Goal: Task Accomplishment & Management: Complete application form

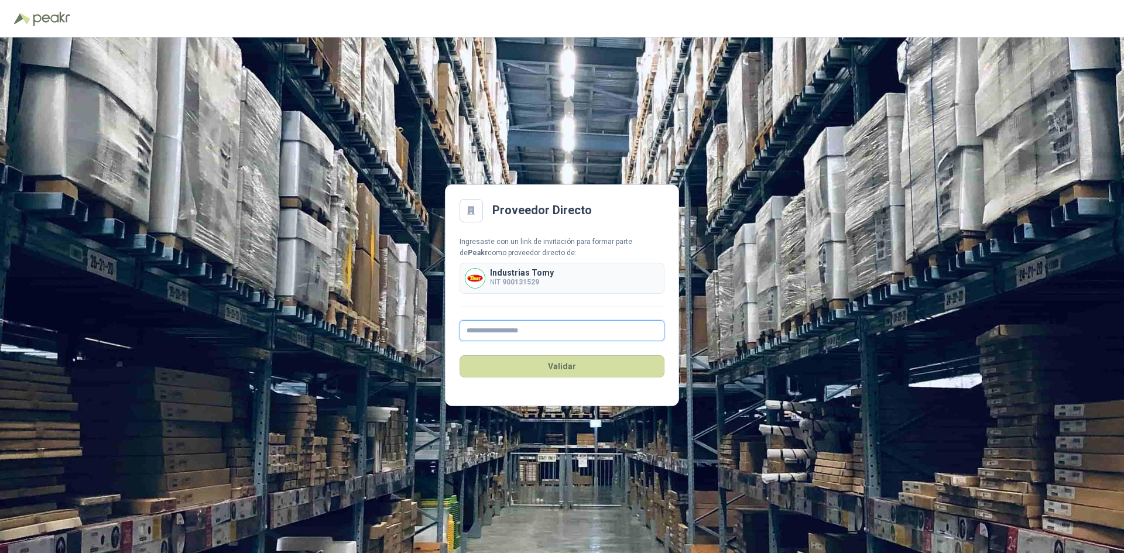
click at [573, 340] on input "text" at bounding box center [562, 330] width 205 height 21
type input "**********"
click at [567, 376] on button "Validar" at bounding box center [562, 366] width 205 height 22
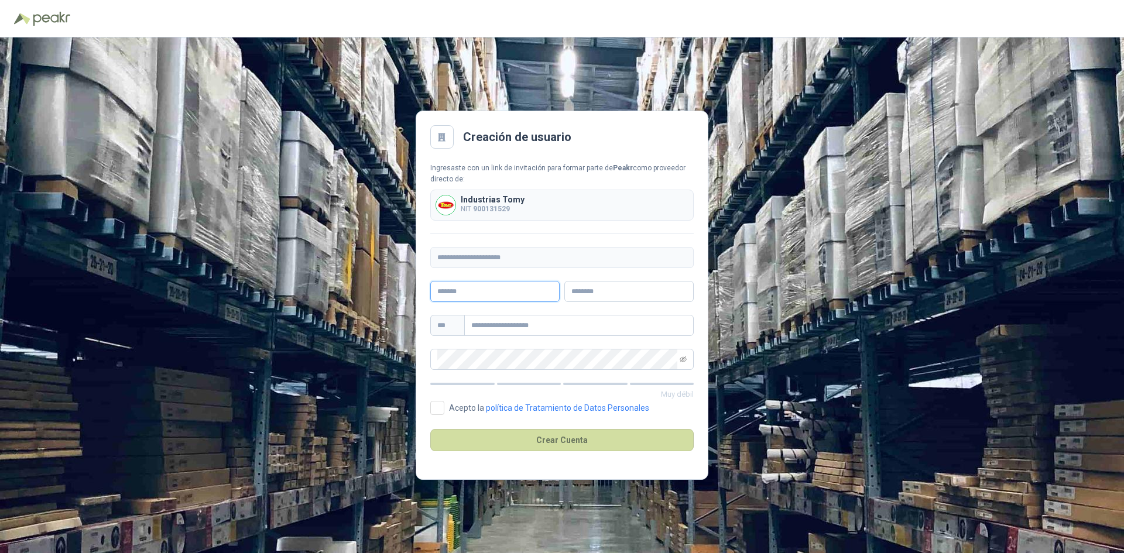
click at [514, 295] on input "text" at bounding box center [494, 291] width 129 height 21
click at [513, 293] on input "*" at bounding box center [494, 291] width 129 height 21
type input "*****"
type input "*******"
click at [486, 319] on input "text" at bounding box center [578, 325] width 229 height 21
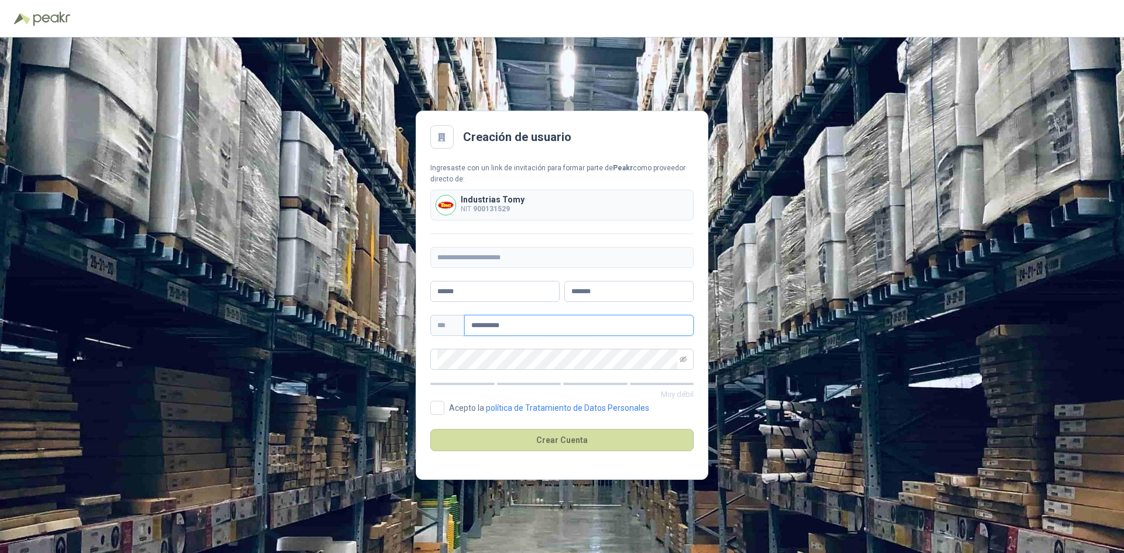
type input "**********"
click at [567, 341] on div "**********" at bounding box center [561, 266] width 263 height 207
click at [403, 356] on div "**********" at bounding box center [562, 295] width 1124 height 516
click at [685, 359] on icon "eye-invisible" at bounding box center [683, 359] width 7 height 7
click at [434, 362] on span at bounding box center [561, 359] width 263 height 21
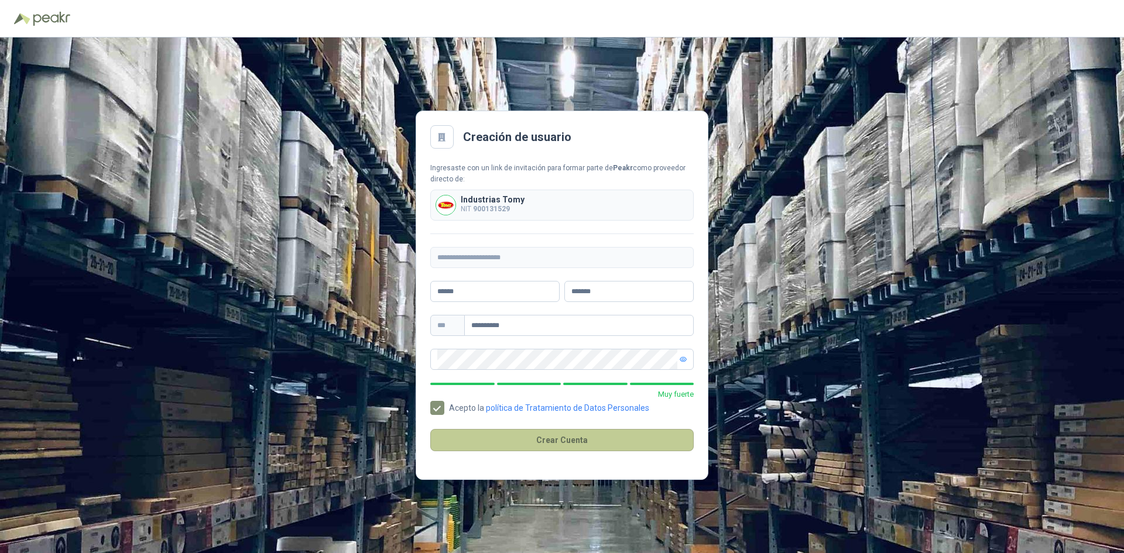
click at [596, 437] on button "Crear Cuenta" at bounding box center [561, 440] width 263 height 22
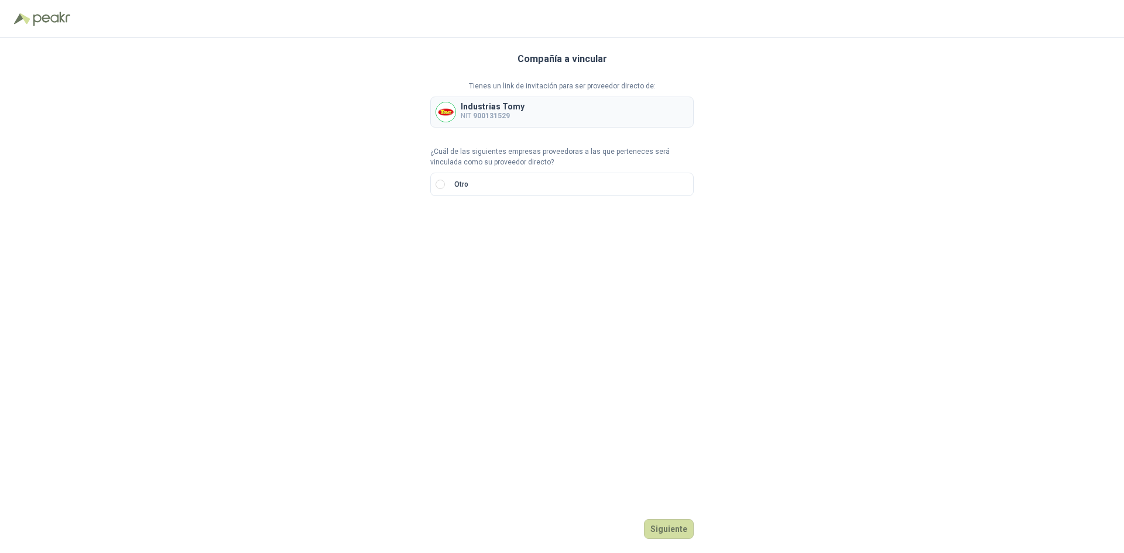
click at [473, 152] on p "¿Cuál de las siguientes empresas proveedoras a las que perteneces será vinculad…" at bounding box center [561, 157] width 263 height 22
drag, startPoint x: 489, startPoint y: 115, endPoint x: 495, endPoint y: 113, distance: 6.3
click at [489, 115] on b "900131529" at bounding box center [491, 116] width 37 height 8
click at [577, 102] on div "Industrias Tomy NIT 900131529" at bounding box center [561, 112] width 263 height 31
click at [576, 102] on div "Industrias Tomy NIT 900131529" at bounding box center [561, 112] width 263 height 31
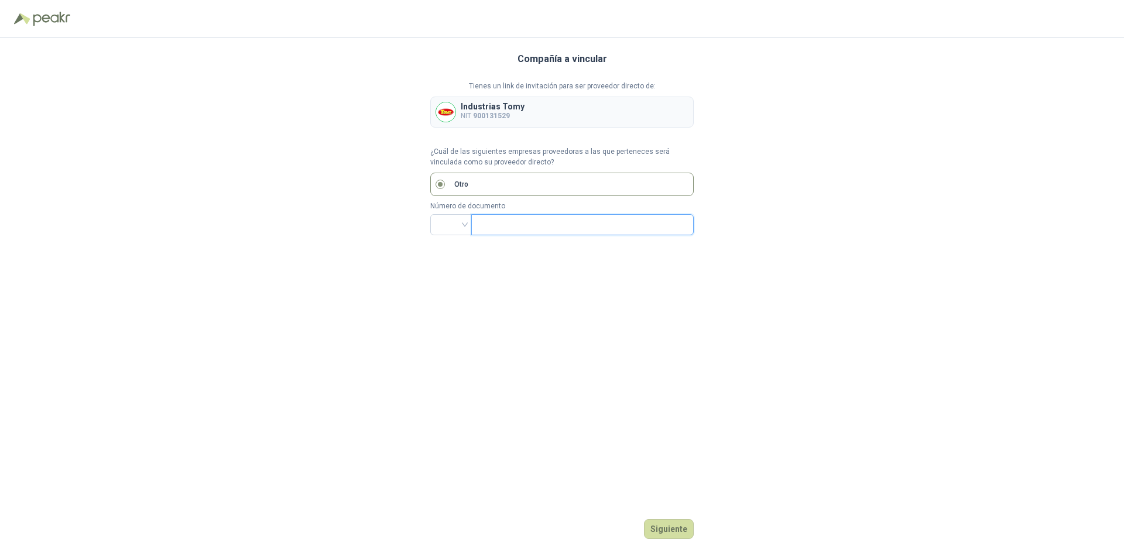
click at [529, 222] on input "text" at bounding box center [581, 225] width 206 height 20
drag, startPoint x: 447, startPoint y: 240, endPoint x: 451, endPoint y: 231, distance: 9.7
click at [447, 239] on div "Compañía a vincular Tienes un link de invitación para ser proveedor directo de:…" at bounding box center [561, 295] width 263 height 516
drag, startPoint x: 452, startPoint y: 228, endPoint x: 462, endPoint y: 234, distance: 11.8
click at [453, 228] on input "search" at bounding box center [451, 224] width 28 height 18
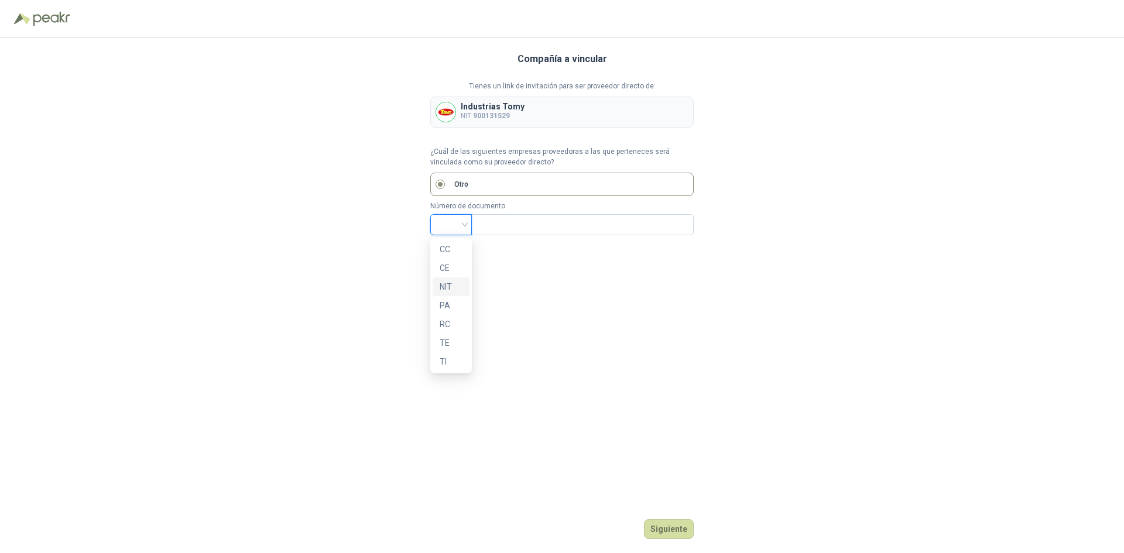
click at [451, 285] on div "NIT" at bounding box center [451, 286] width 23 height 13
drag, startPoint x: 498, startPoint y: 213, endPoint x: 506, endPoint y: 228, distance: 17.3
click at [499, 213] on div "Número de documento NIT" at bounding box center [561, 218] width 263 height 35
click at [507, 228] on input "text" at bounding box center [581, 225] width 206 height 20
type input "*********"
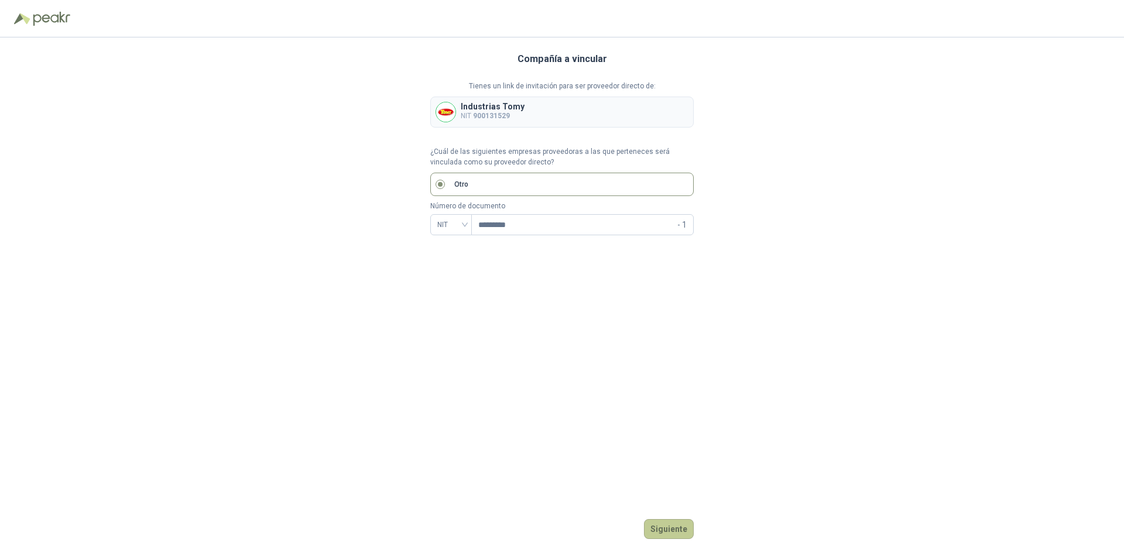
click at [665, 523] on button "Siguiente" at bounding box center [669, 529] width 50 height 20
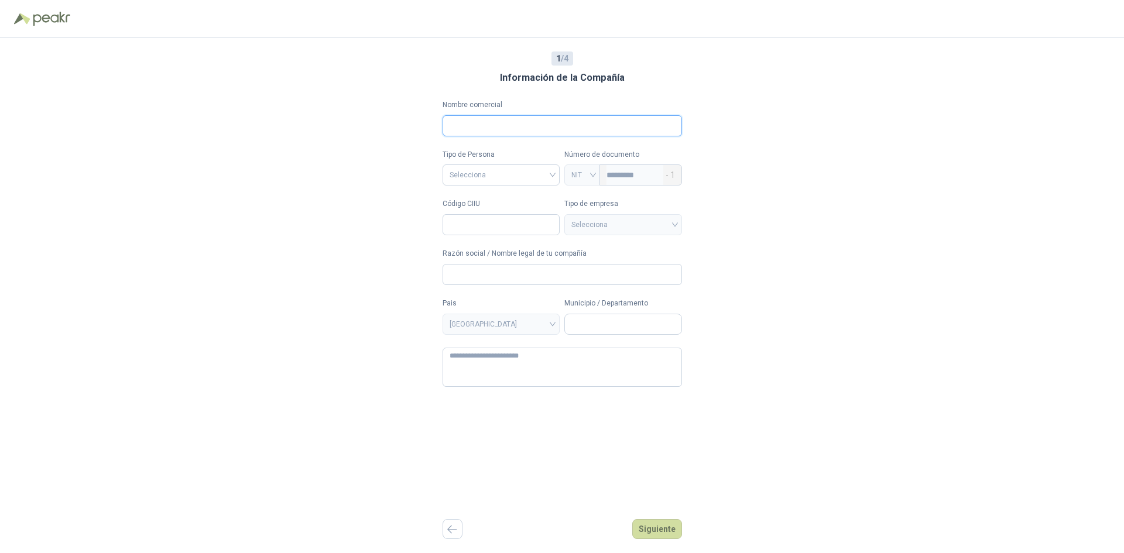
click at [526, 132] on input "Nombre comercial" at bounding box center [562, 125] width 239 height 21
type input "**********"
click at [522, 163] on div "Tipo de Persona Selecciona" at bounding box center [502, 167] width 118 height 37
click at [519, 170] on input "search" at bounding box center [502, 174] width 104 height 18
click at [520, 200] on div "Jurídica" at bounding box center [499, 199] width 102 height 13
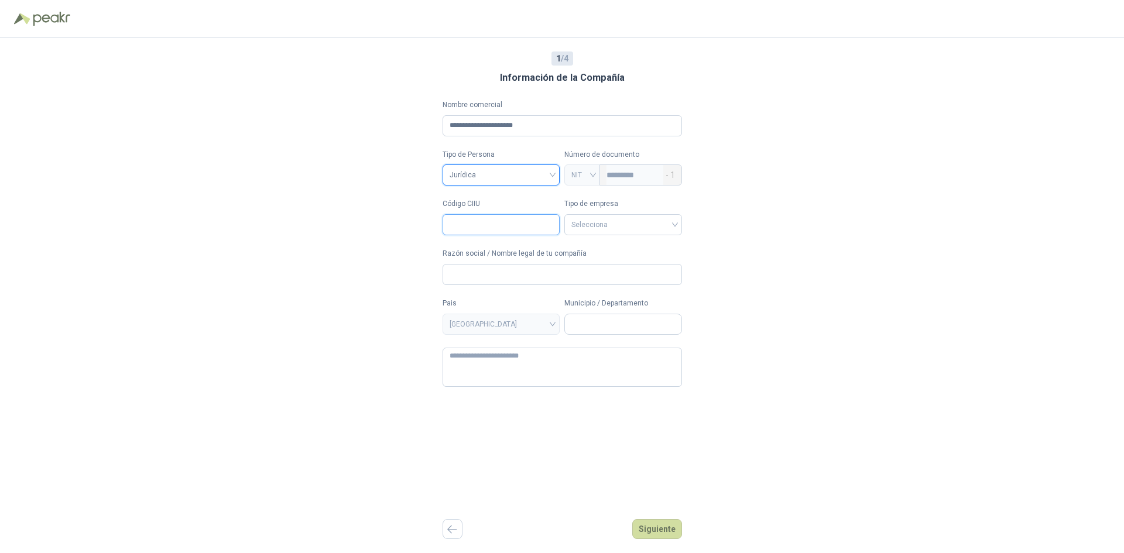
click at [495, 219] on input "Código CIIU" at bounding box center [502, 224] width 118 height 21
click at [479, 227] on input "Código CIIU" at bounding box center [502, 224] width 118 height 21
type input "****"
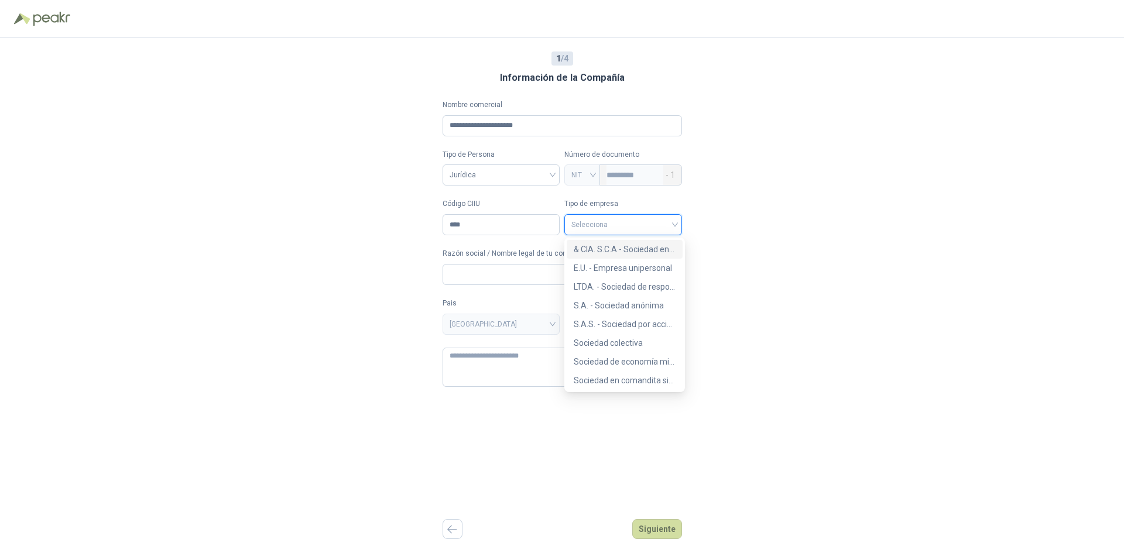
click at [597, 224] on input "search" at bounding box center [623, 224] width 104 height 18
click at [635, 285] on div "LTDA. - Sociedad de responsabilidad limitada" at bounding box center [625, 286] width 102 height 13
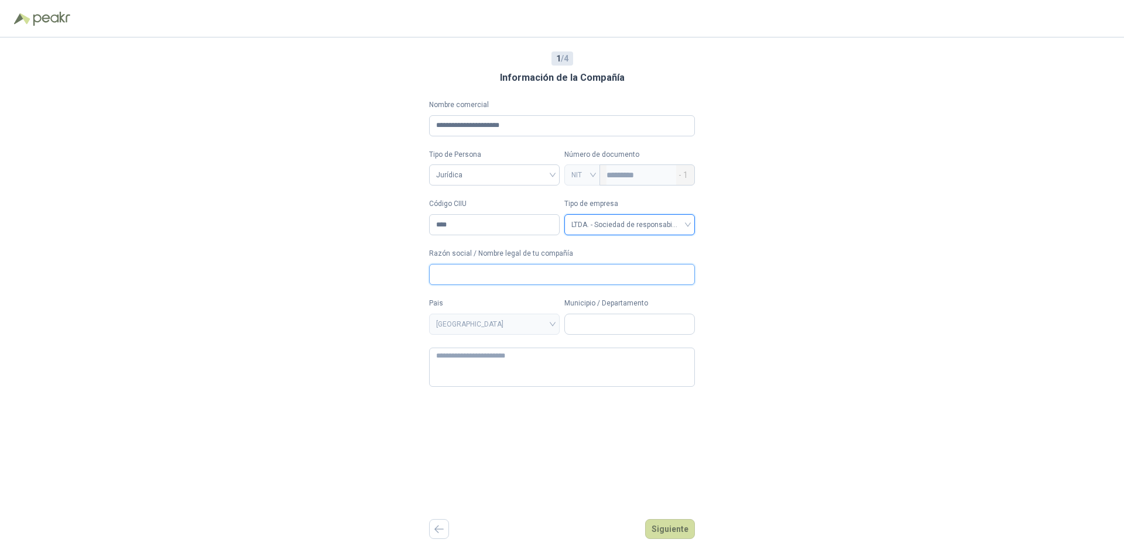
click at [527, 285] on input "Razón social / Nombre legal de tu compañía" at bounding box center [562, 274] width 266 height 21
drag, startPoint x: 567, startPoint y: 123, endPoint x: 368, endPoint y: 123, distance: 199.0
click at [368, 123] on div "**********" at bounding box center [562, 295] width 1124 height 516
click at [491, 270] on input "Razón social / Nombre legal de tu compañía" at bounding box center [562, 274] width 266 height 21
paste input "**********"
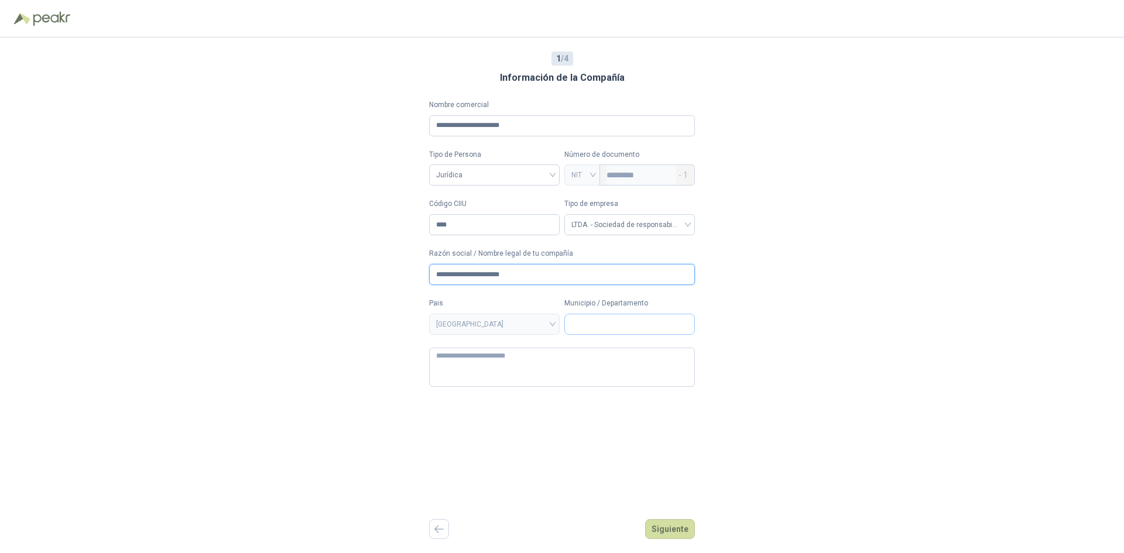
type input "**********"
click at [591, 320] on input "Municipio / Departamento" at bounding box center [629, 324] width 129 height 20
click at [546, 368] on textarea at bounding box center [562, 367] width 266 height 39
type textarea "**********"
type input "****"
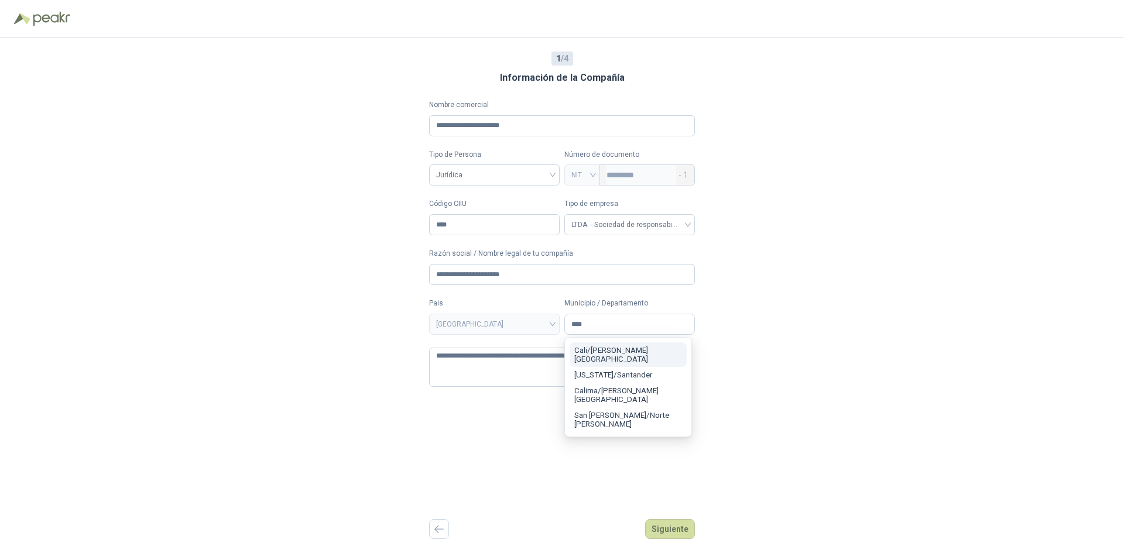
click at [680, 416] on button "[GEOGRAPHIC_DATA][PERSON_NAME] / [GEOGRAPHIC_DATA][PERSON_NAME]" at bounding box center [628, 419] width 117 height 25
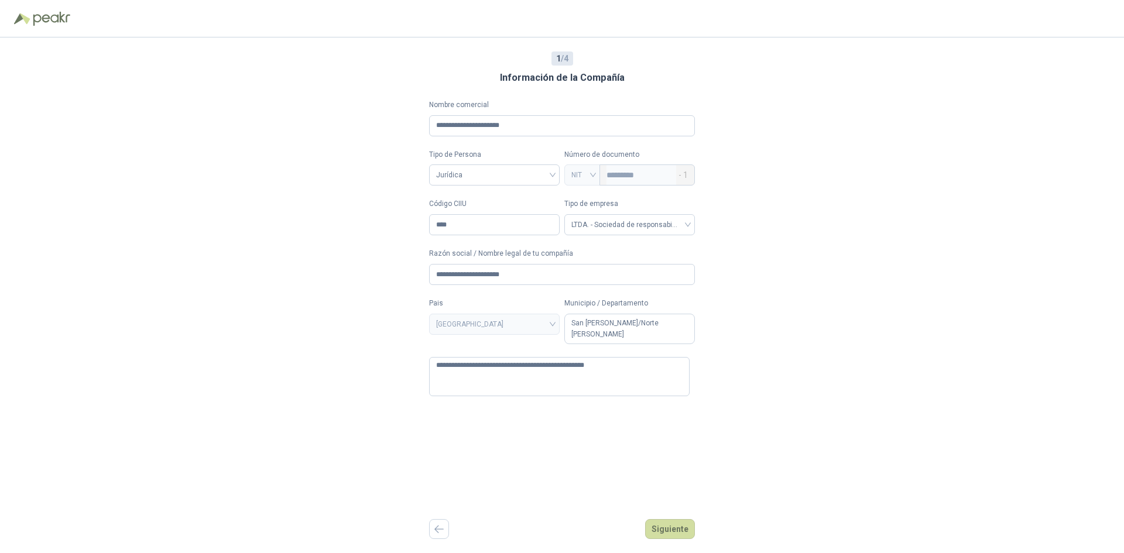
click at [854, 328] on div "**********" at bounding box center [562, 295] width 1124 height 516
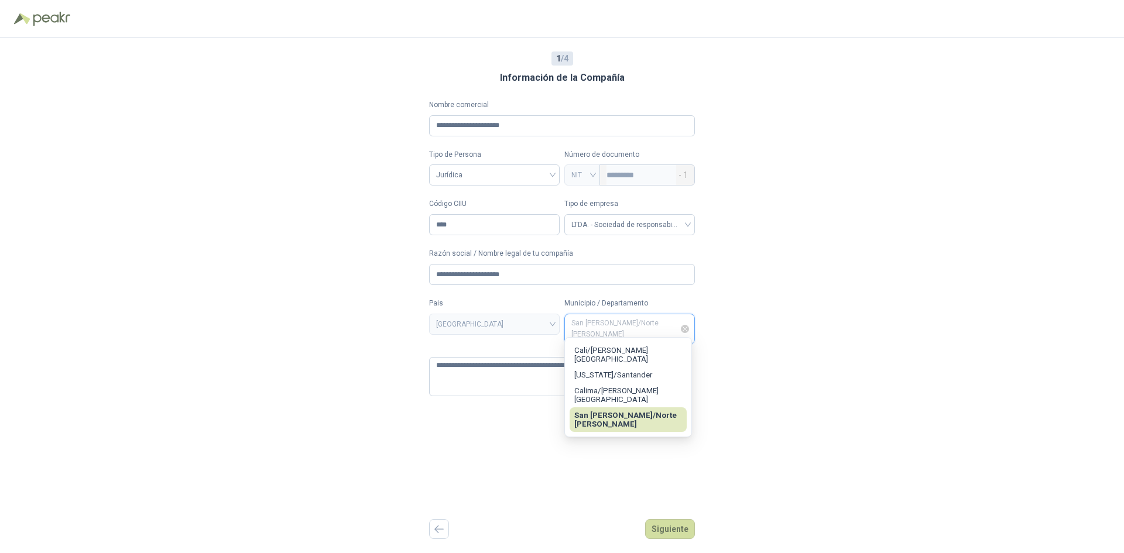
click at [613, 321] on input "Municipio / Departamento" at bounding box center [629, 328] width 129 height 29
click at [580, 351] on span "Cali / [PERSON_NAME][GEOGRAPHIC_DATA]" at bounding box center [611, 355] width 74 height 18
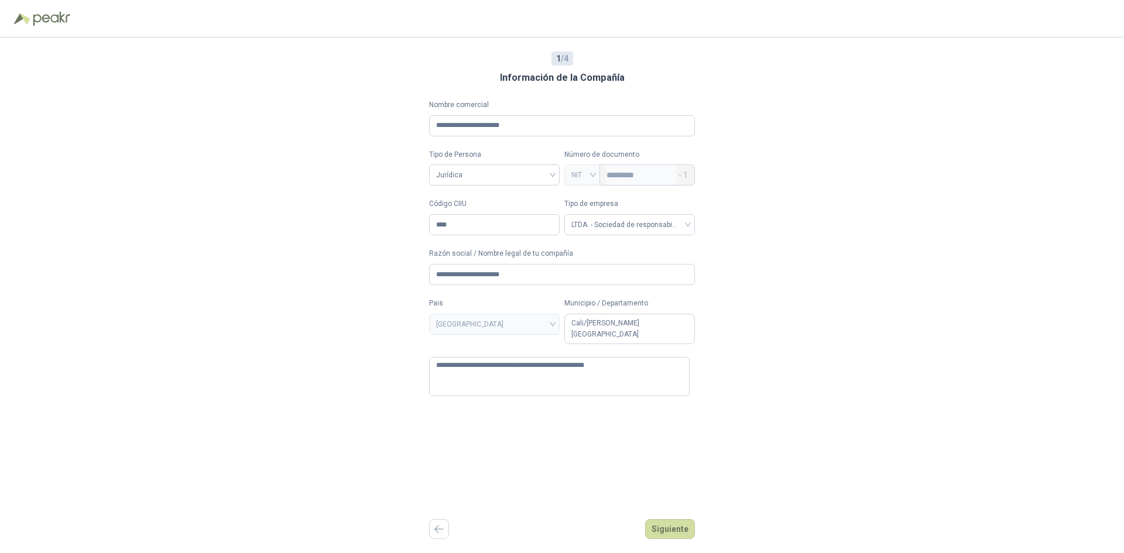
click at [766, 386] on div "**********" at bounding box center [562, 295] width 1124 height 516
click at [662, 530] on button "Siguiente" at bounding box center [670, 529] width 50 height 20
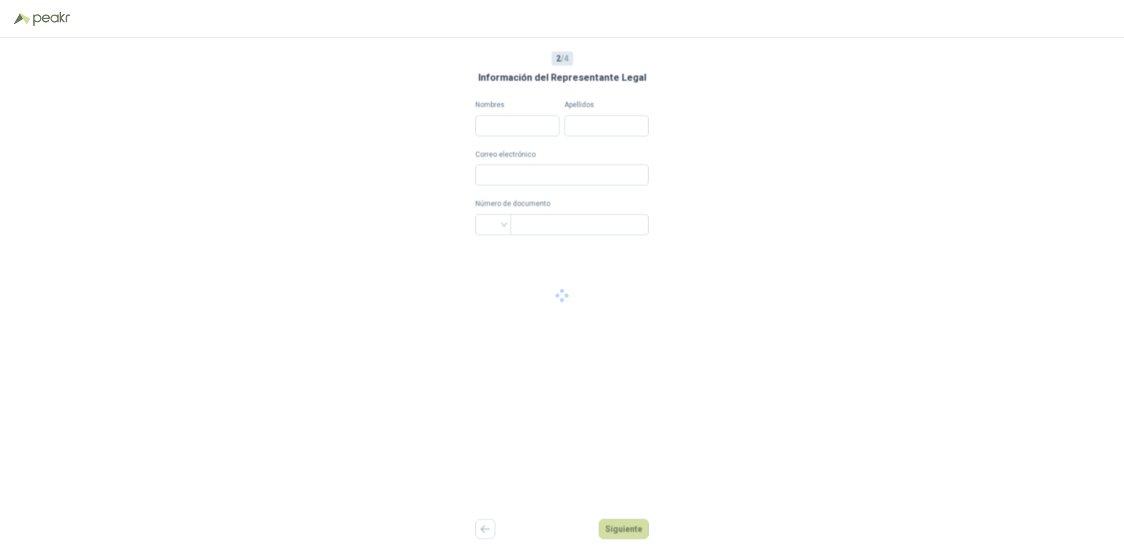
click at [664, 526] on div "2 / 4 Información del Representante Legal Nombres Apellidos Correo electrónico …" at bounding box center [562, 295] width 1124 height 516
click at [534, 132] on input "Nombres" at bounding box center [517, 125] width 84 height 21
type input "*"
type input "**********"
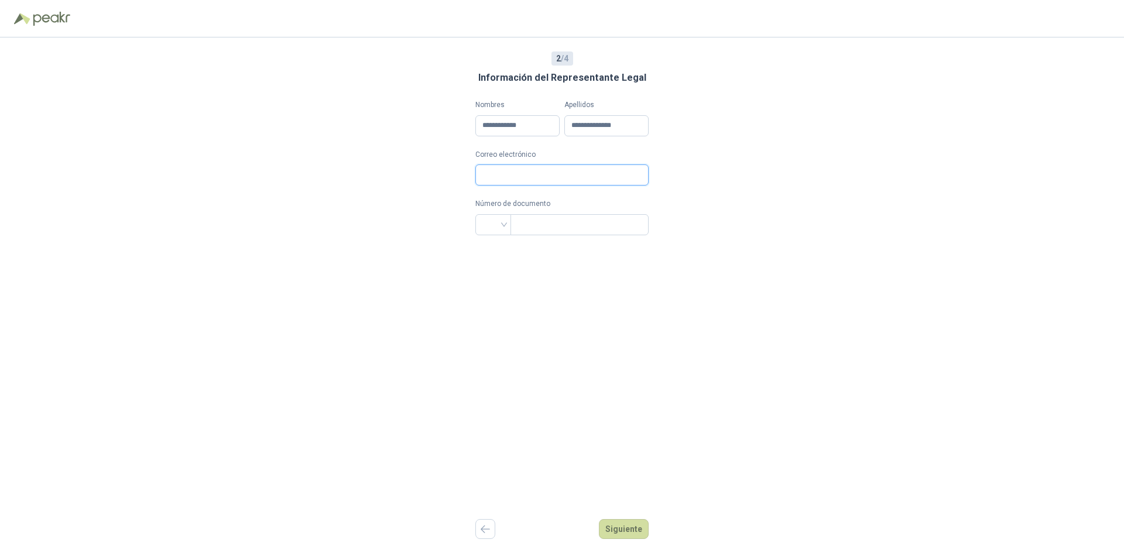
click at [531, 174] on input "Correo electrónico" at bounding box center [561, 174] width 173 height 21
click at [539, 174] on input "Correo electrónico" at bounding box center [561, 174] width 173 height 21
type input "**********"
click at [490, 230] on input "search" at bounding box center [493, 224] width 22 height 18
click at [490, 249] on div "CC" at bounding box center [486, 249] width 17 height 13
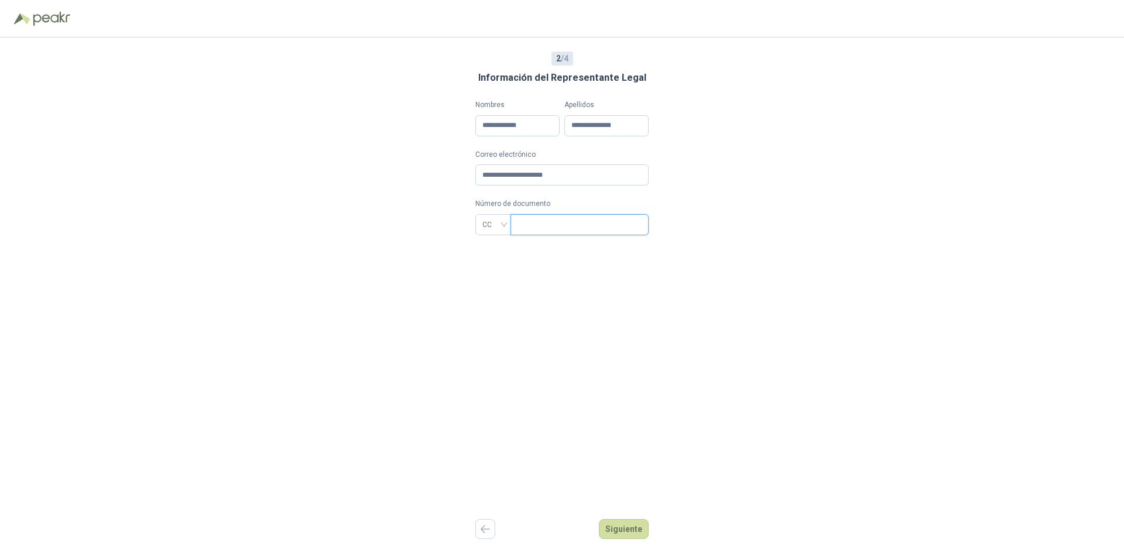
click at [547, 217] on input "text" at bounding box center [578, 225] width 122 height 20
type input "********"
drag, startPoint x: 731, startPoint y: 240, endPoint x: 729, endPoint y: 234, distance: 6.3
click at [730, 236] on div "**********" at bounding box center [562, 295] width 1124 height 516
click at [619, 525] on button "Siguiente" at bounding box center [624, 529] width 50 height 20
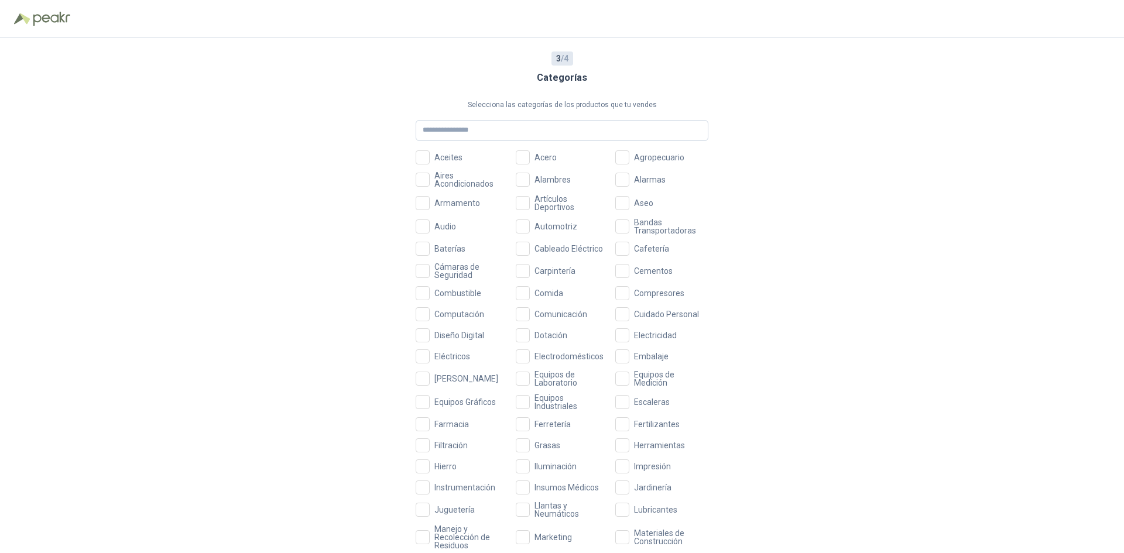
scroll to position [232, 0]
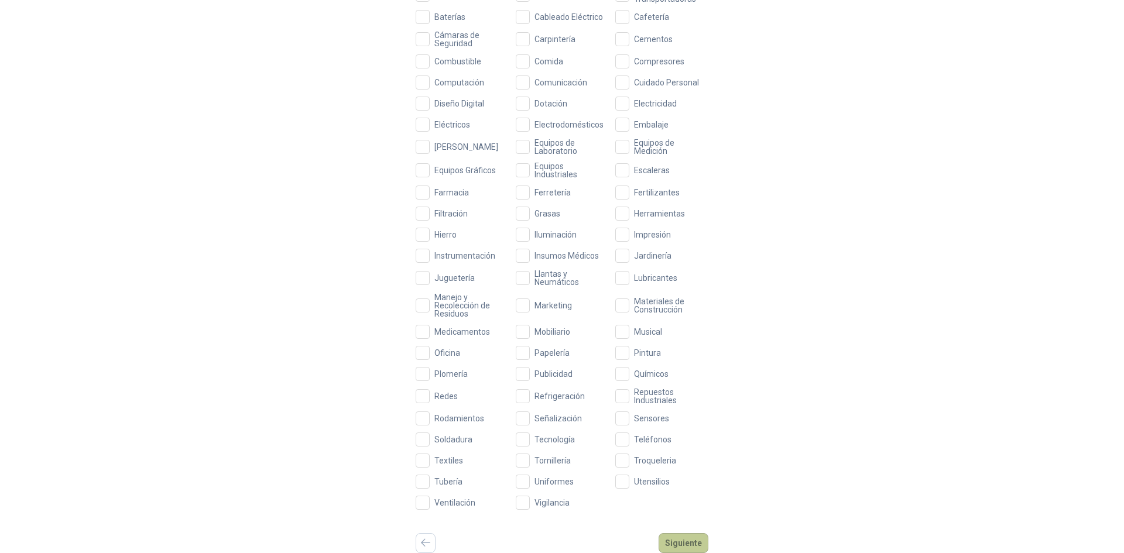
click at [693, 550] on button "Siguiente" at bounding box center [684, 543] width 50 height 20
click at [509, 60] on div "Aceites Acero Agropecuario Aires Acondicionados Alambres Alarmas Armamento Artí…" at bounding box center [562, 214] width 293 height 591
click at [514, 66] on div "Aceites Acero Agropecuario Aires Acondicionados Alambres Alarmas Armamento Artí…" at bounding box center [562, 214] width 293 height 591
click at [673, 546] on button "Siguiente" at bounding box center [684, 543] width 50 height 20
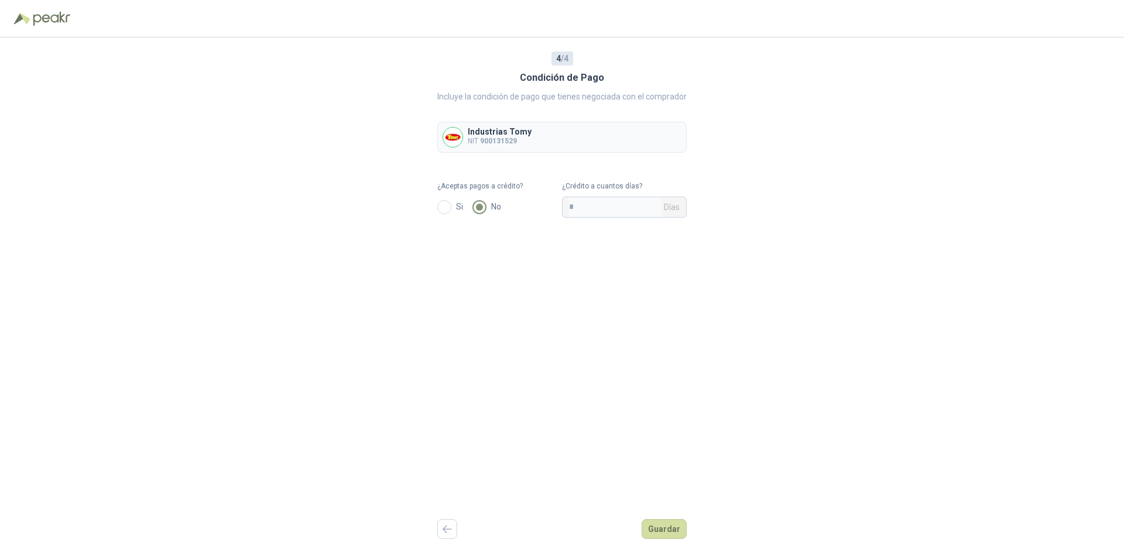
scroll to position [0, 0]
drag, startPoint x: 605, startPoint y: 207, endPoint x: 516, endPoint y: 224, distance: 90.7
click at [516, 224] on div "4 / 4 Condición de Pago Incluye la condición de pago que tienes negociada con e…" at bounding box center [561, 295] width 249 height 516
type input "**"
click at [664, 533] on button "Guardar" at bounding box center [664, 529] width 45 height 20
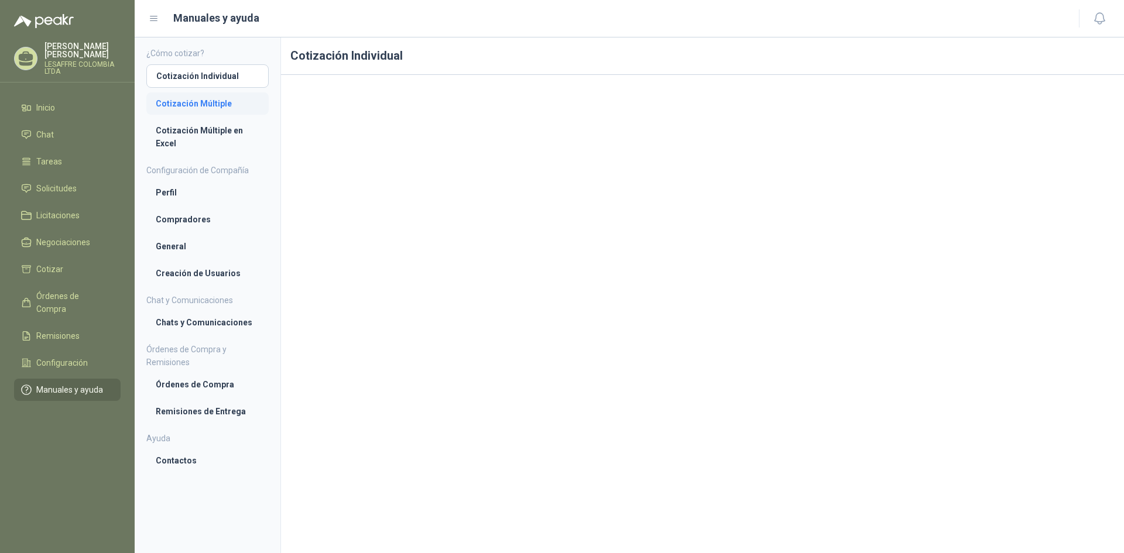
click at [210, 104] on li "Cotización Múltiple" at bounding box center [208, 103] width 104 height 13
click at [196, 67] on link "Cotización Individual" at bounding box center [207, 75] width 122 height 22
click at [42, 263] on span "Cotizar" at bounding box center [49, 269] width 27 height 13
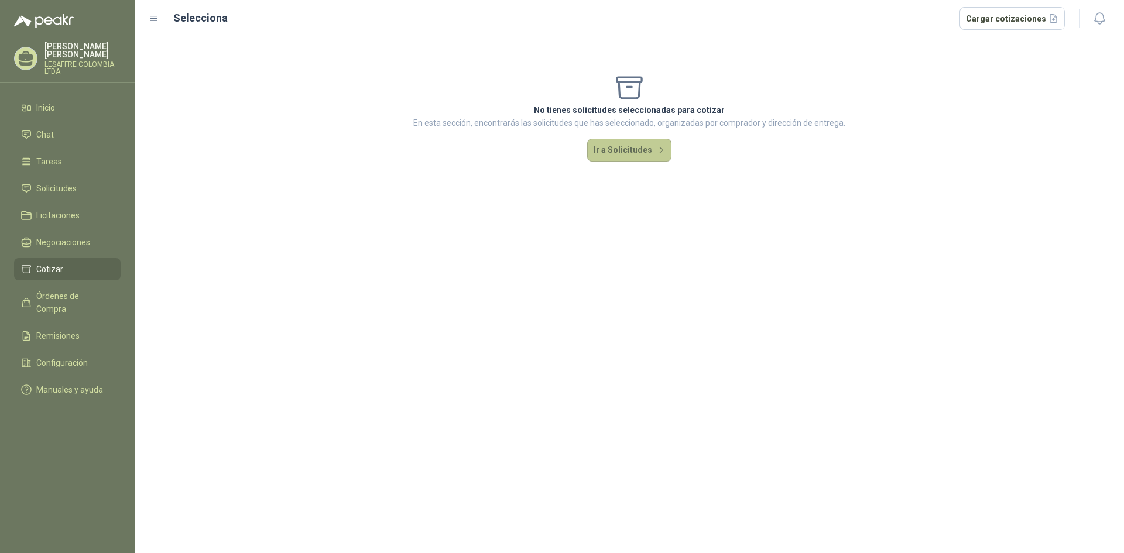
click at [647, 149] on button "Ir a Solicitudes" at bounding box center [629, 150] width 84 height 23
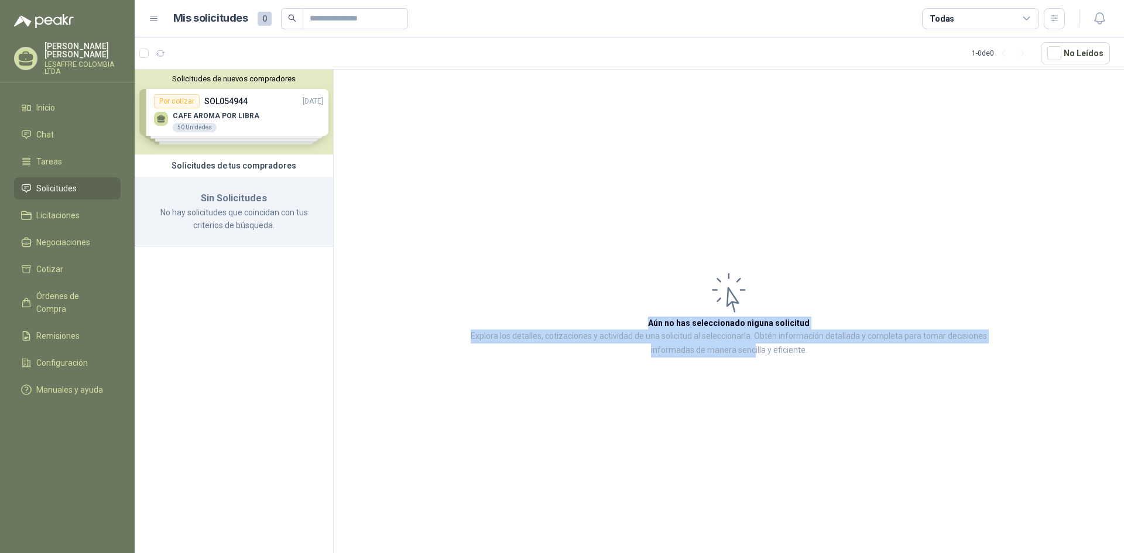
drag, startPoint x: 767, startPoint y: 272, endPoint x: 753, endPoint y: 358, distance: 87.2
click at [753, 358] on article "Aún no has seleccionado niguna solicitud Explora los detalles, cotizaciones y a…" at bounding box center [729, 314] width 790 height 488
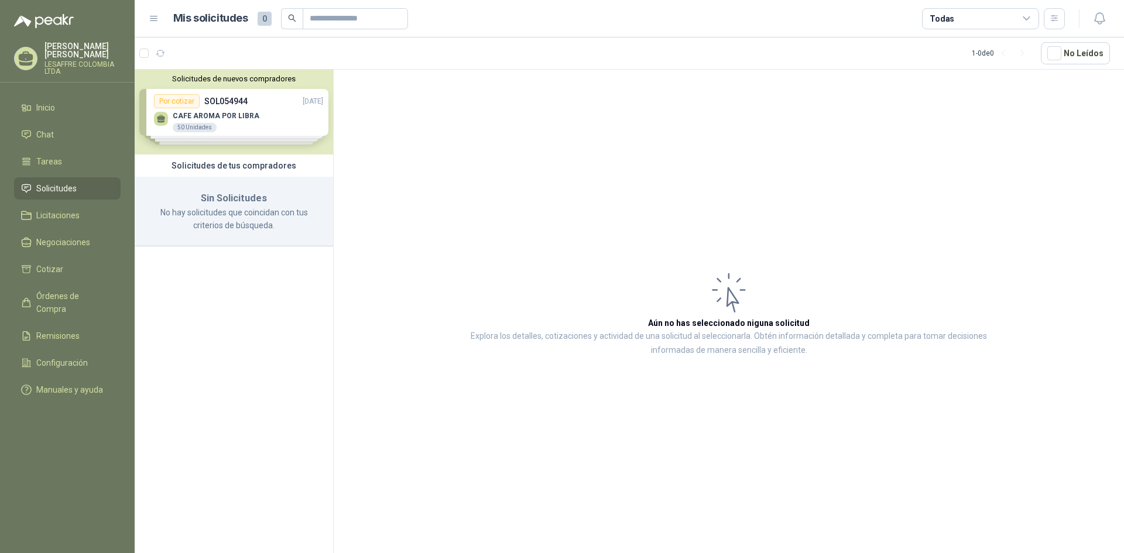
click at [710, 276] on icon at bounding box center [728, 292] width 47 height 47
click at [83, 177] on link "Solicitudes" at bounding box center [67, 188] width 107 height 22
drag, startPoint x: 558, startPoint y: 154, endPoint x: 587, endPoint y: 149, distance: 29.1
click at [581, 153] on article "Aún no has seleccionado niguna solicitud Explora los detalles, cotizaciones y a…" at bounding box center [729, 314] width 790 height 488
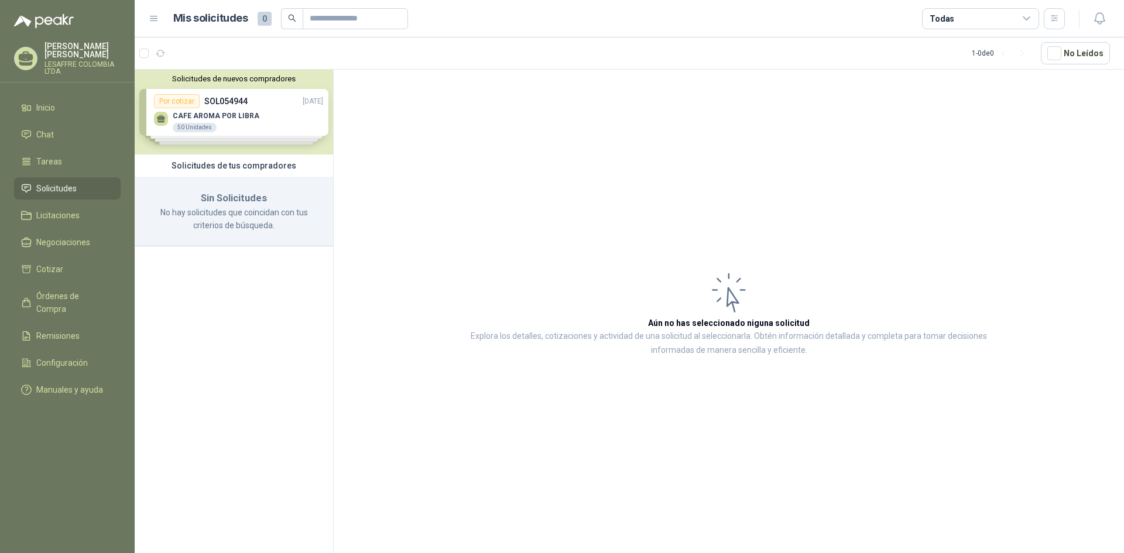
click at [636, 160] on article "Aún no has seleccionado niguna solicitud Explora los detalles, cotizaciones y a…" at bounding box center [729, 314] width 790 height 488
click at [700, 123] on article "Aún no has seleccionado niguna solicitud Explora los detalles, cotizaciones y a…" at bounding box center [729, 314] width 790 height 488
drag, startPoint x: 687, startPoint y: 128, endPoint x: 687, endPoint y: 137, distance: 8.8
click at [687, 129] on article "Aún no has seleccionado niguna solicitud Explora los detalles, cotizaciones y a…" at bounding box center [729, 314] width 790 height 488
click at [67, 61] on p "LESAFFRE COLOMBIA LTDA" at bounding box center [82, 68] width 76 height 14
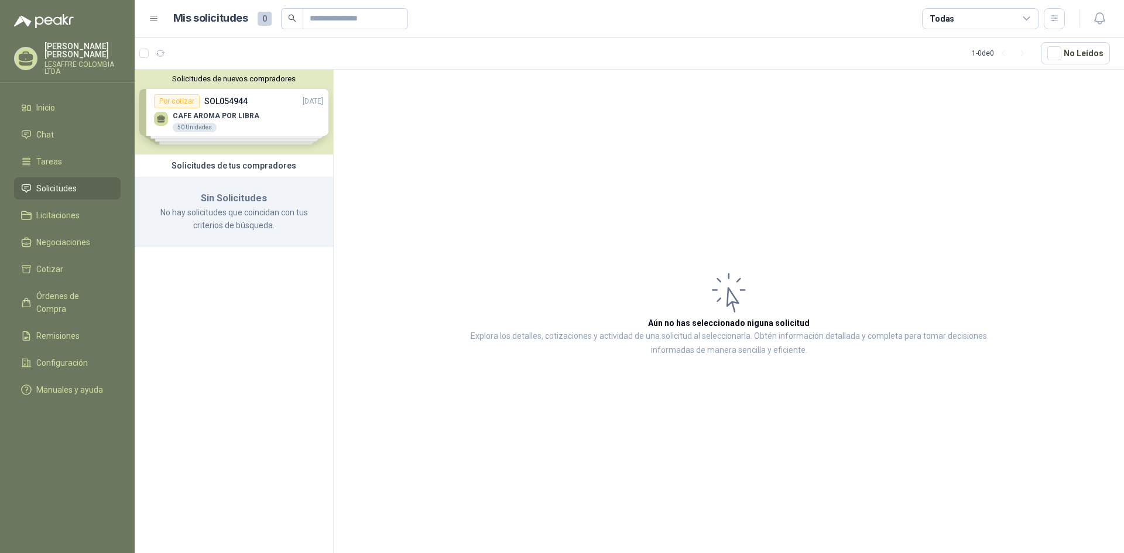
click at [241, 292] on div "Solicitudes de nuevos compradores Por cotizar SOL054944 [DATE] CAFE AROMA POR L…" at bounding box center [234, 314] width 199 height 488
click at [43, 105] on span "Inicio" at bounding box center [45, 107] width 19 height 13
click at [49, 104] on span "Inicio" at bounding box center [45, 107] width 19 height 13
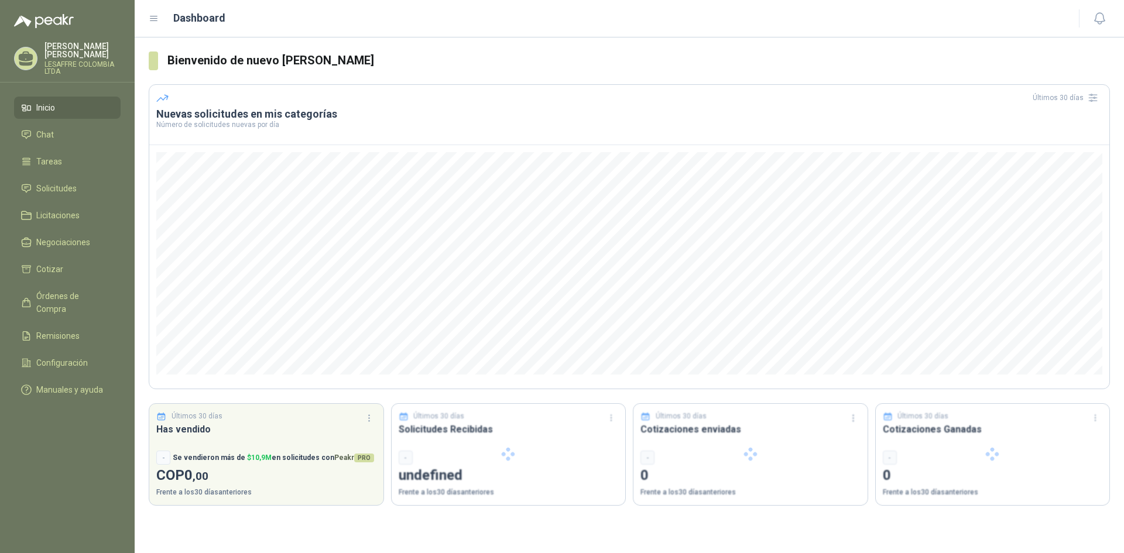
click at [30, 101] on li "Inicio" at bounding box center [67, 107] width 92 height 13
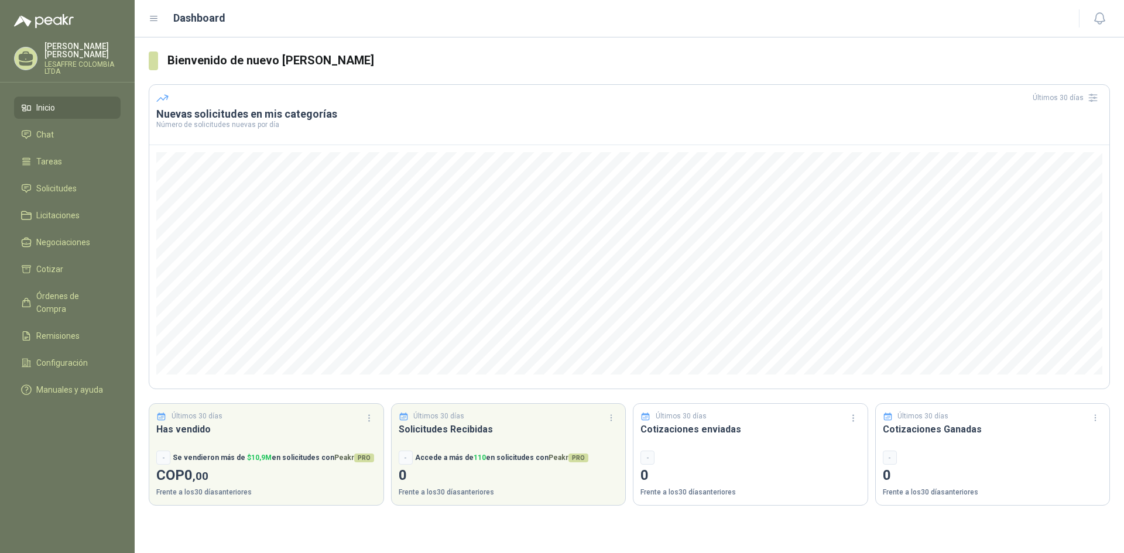
click at [55, 103] on span "Inicio" at bounding box center [45, 107] width 19 height 13
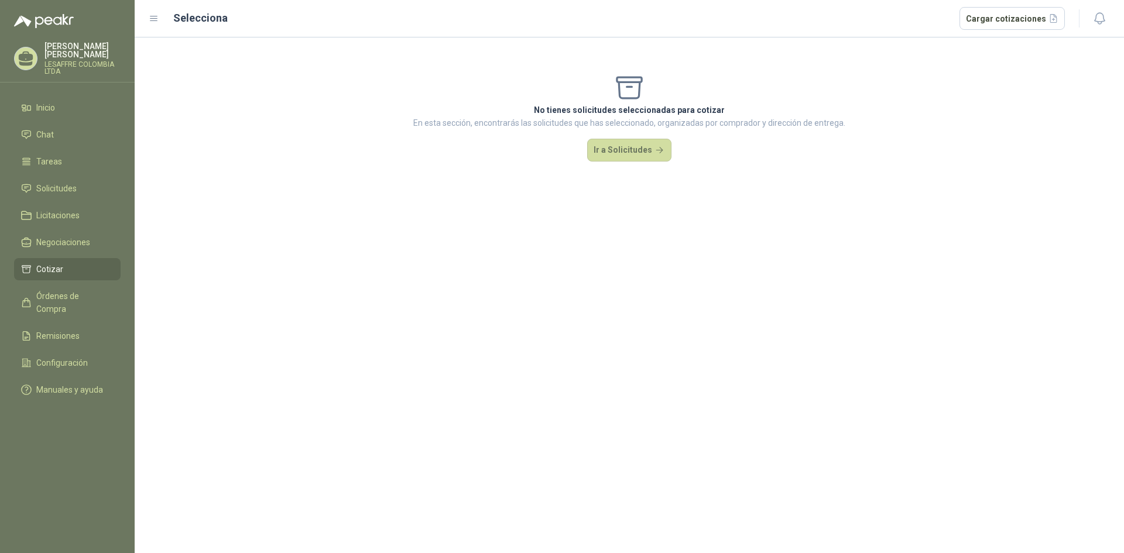
click at [159, 12] on div "Selecciona Cargar cotizaciones" at bounding box center [607, 18] width 916 height 23
click at [49, 97] on link "Inicio" at bounding box center [67, 108] width 107 height 22
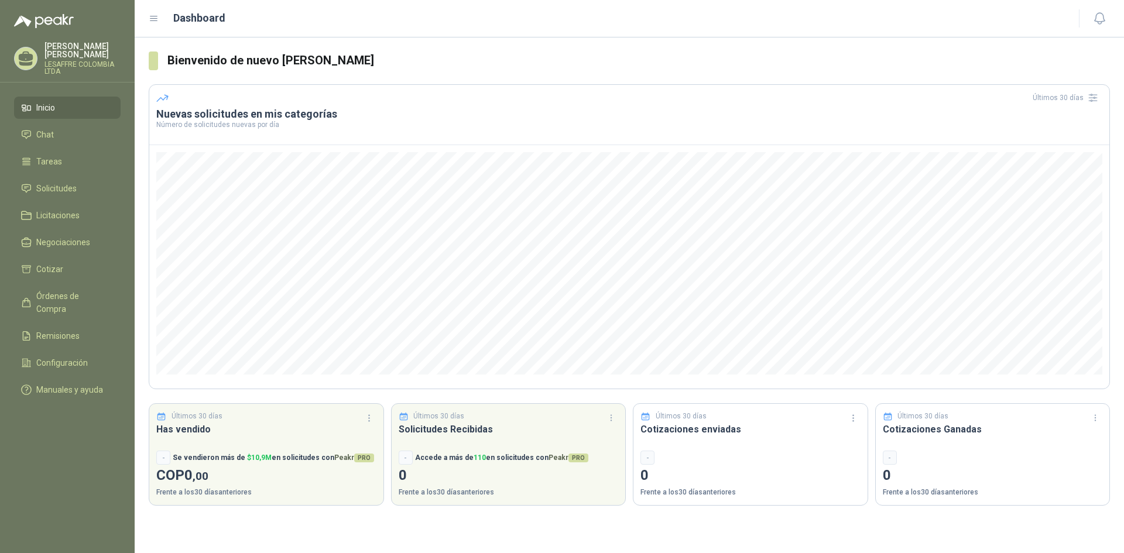
click at [46, 101] on span "Inicio" at bounding box center [45, 107] width 19 height 13
click at [72, 357] on span "Configuración" at bounding box center [62, 363] width 52 height 13
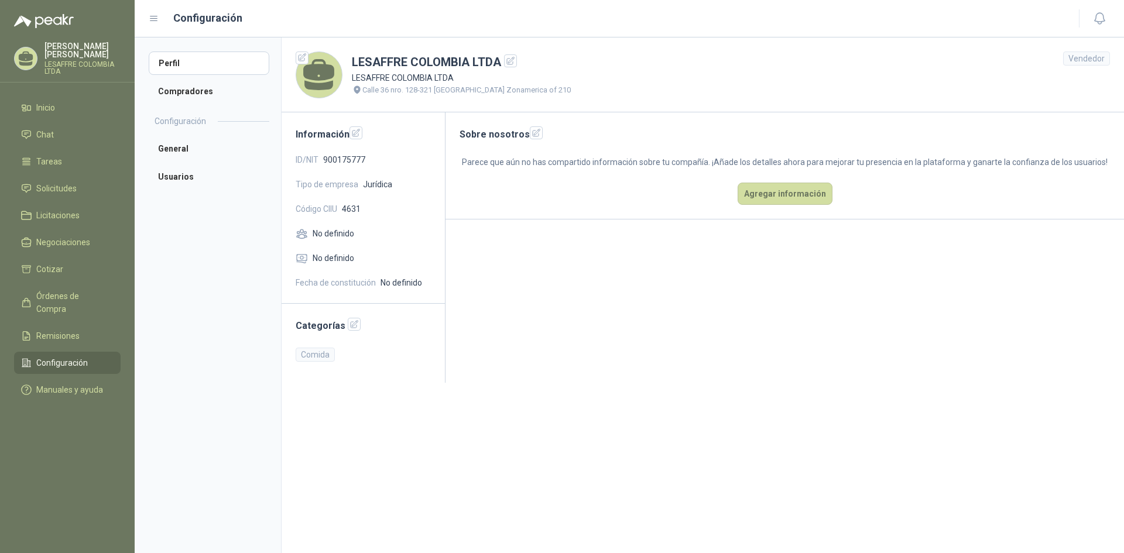
click at [183, 243] on aside "Perfil Compradores Configuración General Usuarios" at bounding box center [208, 295] width 146 height 516
drag, startPoint x: 884, startPoint y: 149, endPoint x: 892, endPoint y: 149, distance: 7.6
click at [892, 149] on div "Sobre nosotros Parece que aún no has compartido información sobre tu compañía. …" at bounding box center [784, 165] width 678 height 107
drag, startPoint x: 794, startPoint y: 135, endPoint x: 1034, endPoint y: 132, distance: 239.4
click at [1048, 129] on h2 "Sobre nosotros" at bounding box center [785, 133] width 650 height 15
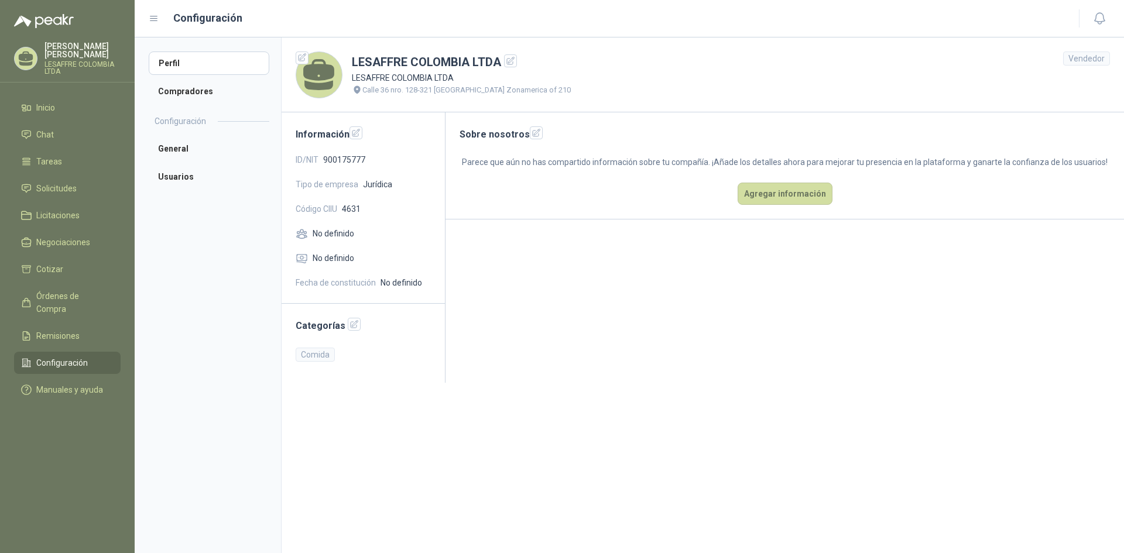
click at [245, 211] on aside "Perfil Compradores Configuración General Usuarios" at bounding box center [208, 295] width 146 height 516
click at [71, 47] on p "[PERSON_NAME]" at bounding box center [82, 50] width 76 height 16
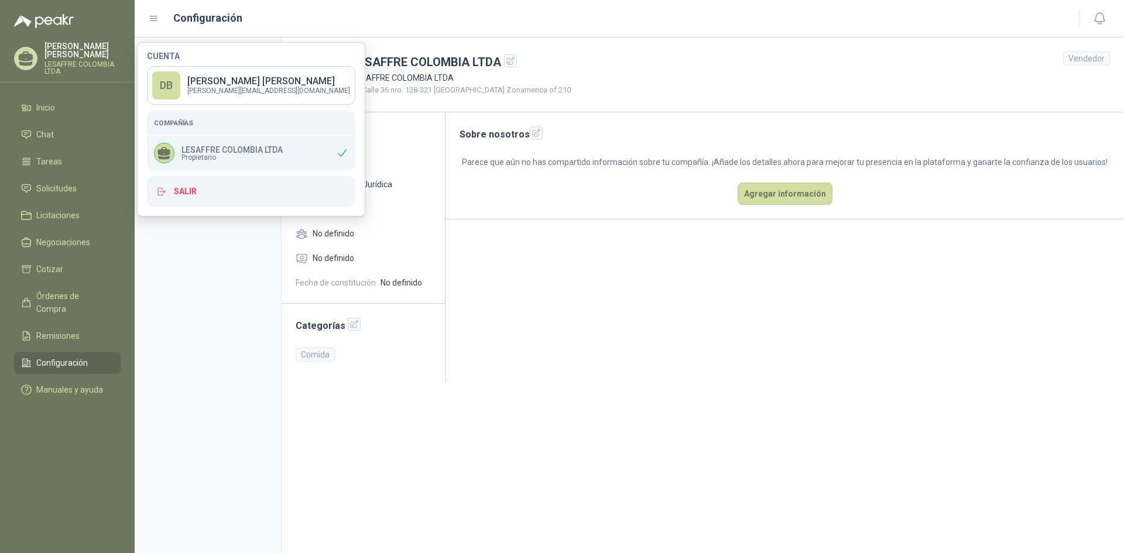
click at [187, 154] on span "Propietario" at bounding box center [231, 157] width 101 height 7
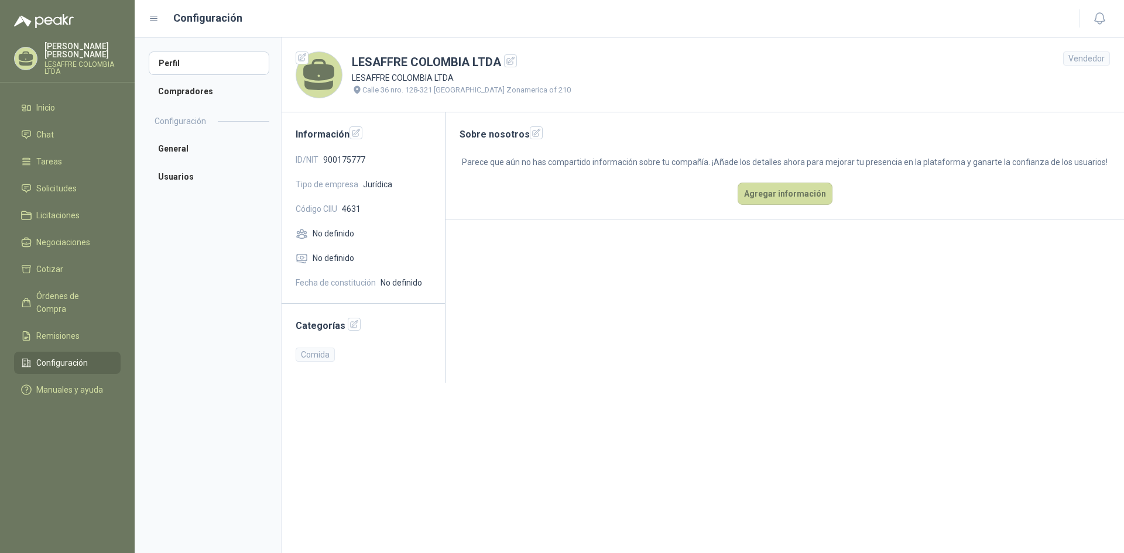
drag, startPoint x: 232, startPoint y: 298, endPoint x: 228, endPoint y: 291, distance: 8.1
click at [231, 297] on aside "Perfil Compradores Configuración General Usuarios" at bounding box center [208, 295] width 146 height 516
click at [66, 182] on span "Solicitudes" at bounding box center [56, 188] width 40 height 13
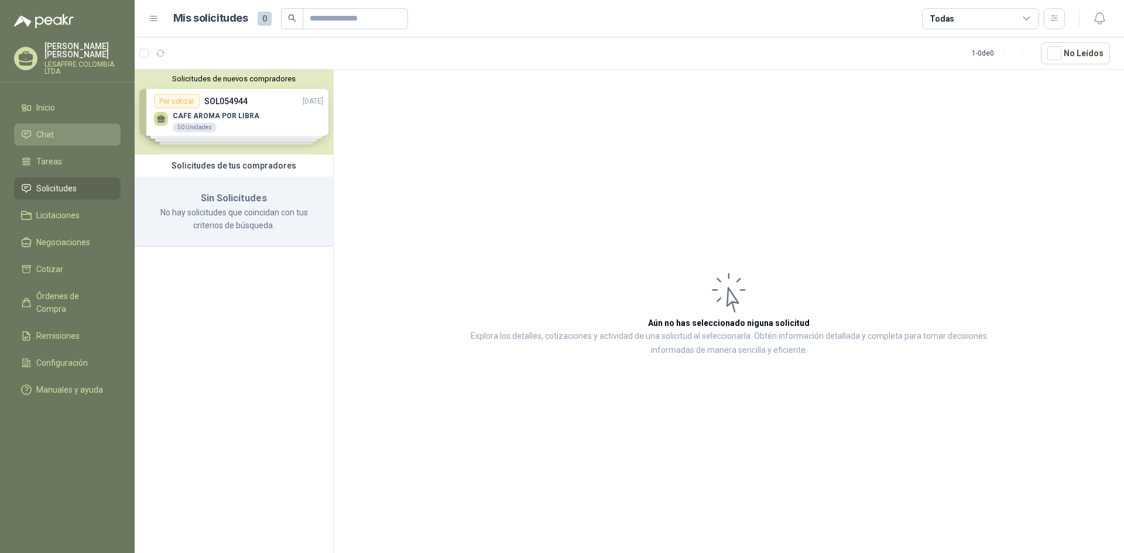
click at [43, 129] on span "Chat" at bounding box center [45, 134] width 18 height 13
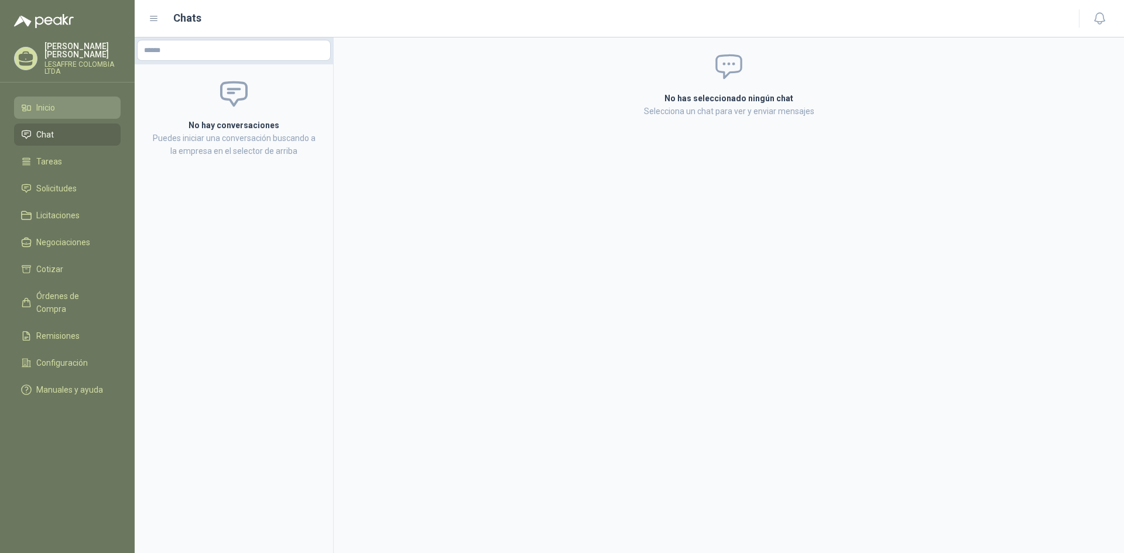
click at [57, 104] on li "Inicio" at bounding box center [67, 107] width 92 height 13
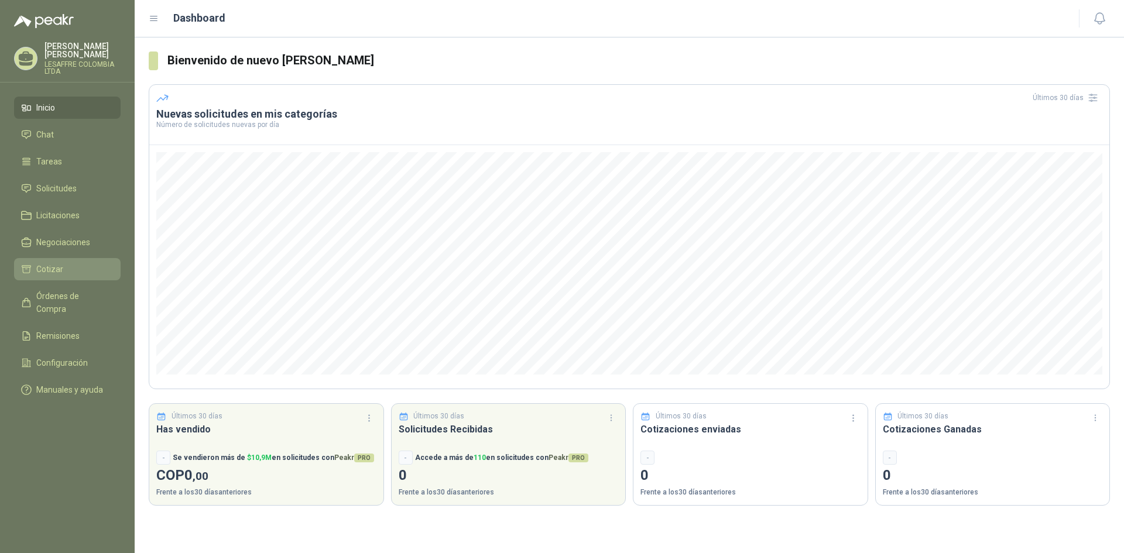
click at [74, 258] on link "Cotizar" at bounding box center [67, 269] width 107 height 22
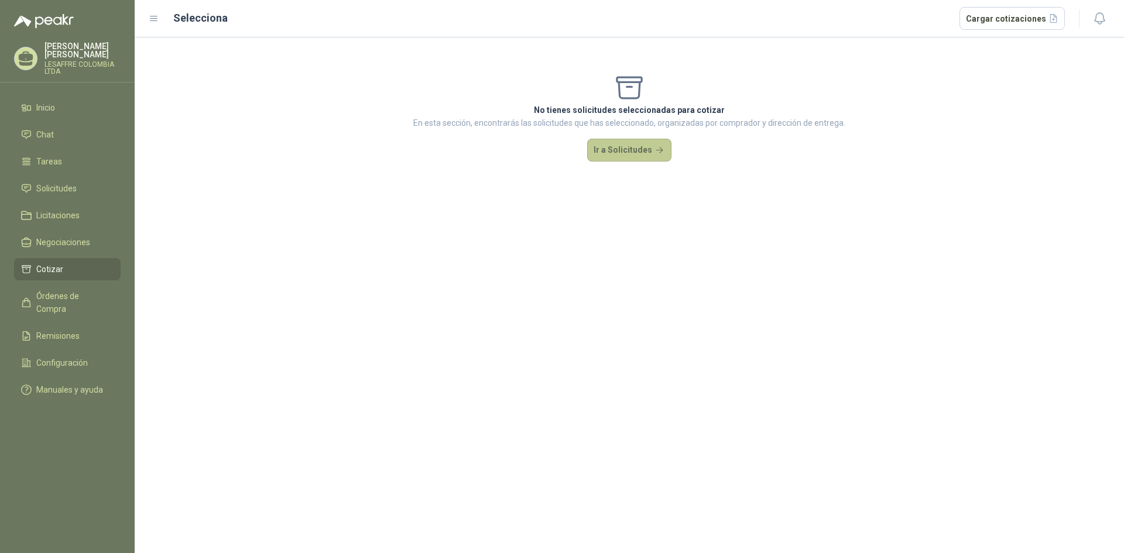
drag, startPoint x: 607, startPoint y: 157, endPoint x: 611, endPoint y: 150, distance: 7.3
click at [608, 156] on button "Ir a Solicitudes" at bounding box center [629, 150] width 84 height 23
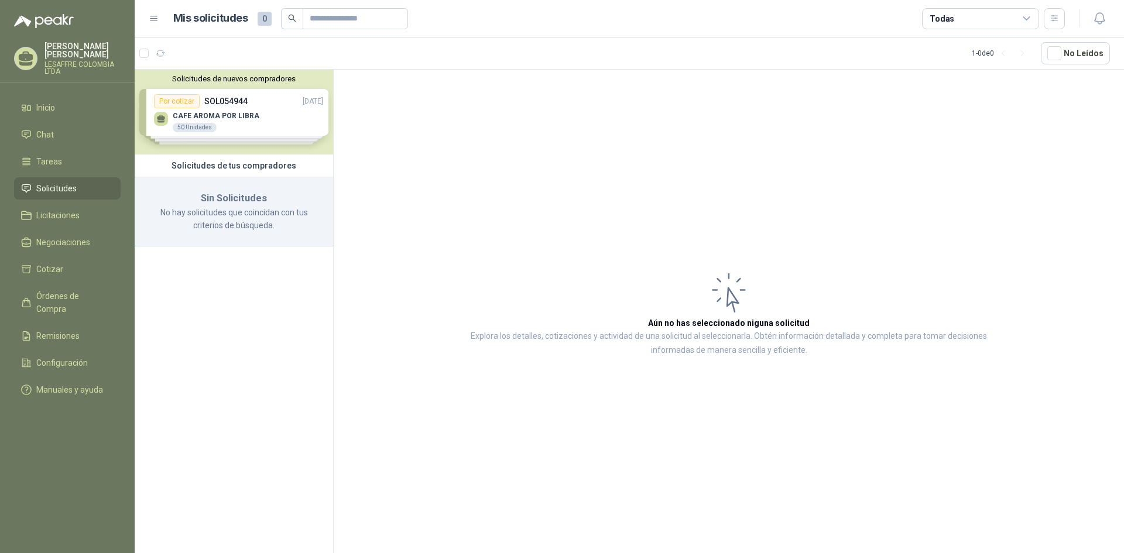
click at [59, 182] on span "Solicitudes" at bounding box center [56, 188] width 40 height 13
drag, startPoint x: 193, startPoint y: 137, endPoint x: 204, endPoint y: 134, distance: 11.5
click at [200, 136] on div "Solicitudes de nuevos compradores Por cotizar SOL054944 [DATE] CAFE AROMA POR L…" at bounding box center [234, 112] width 198 height 85
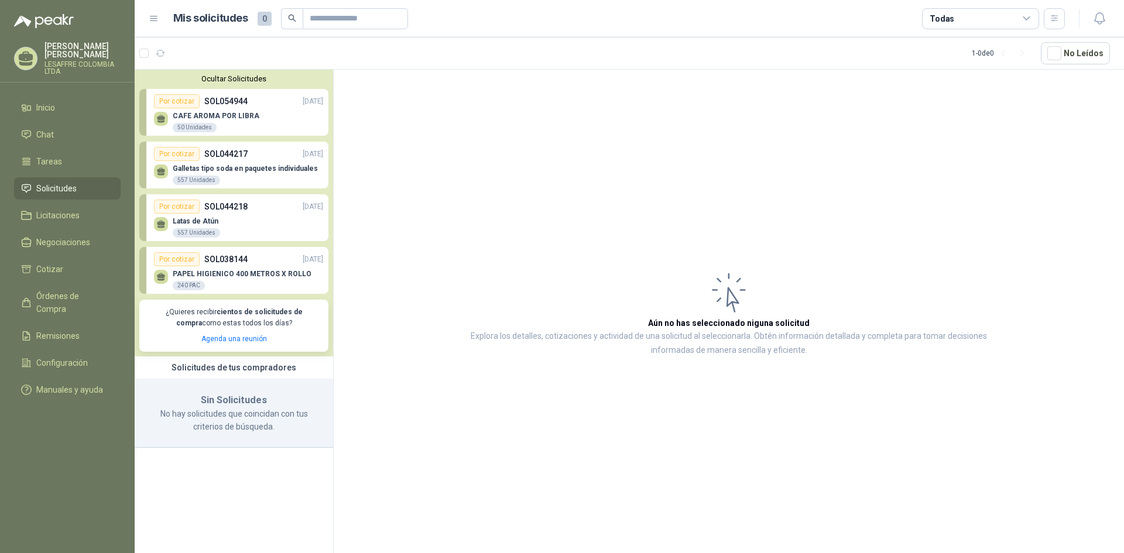
click at [212, 126] on div "50 Unidades" at bounding box center [195, 127] width 44 height 9
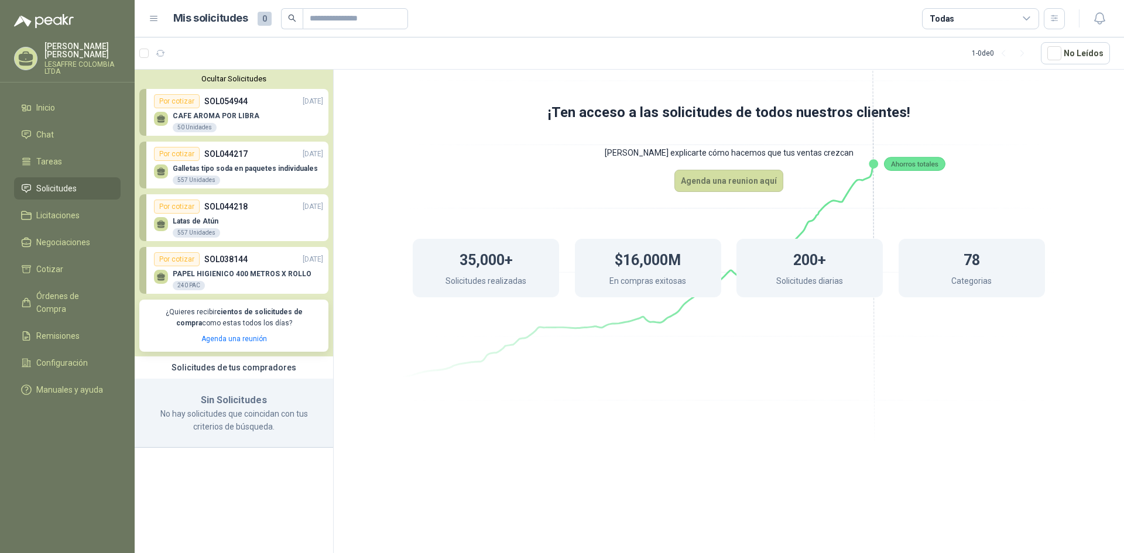
click at [260, 304] on div "¿Quieres recibir cientos de solicitudes de compra como estas todos los días? Ag…" at bounding box center [233, 326] width 189 height 52
drag, startPoint x: 490, startPoint y: 83, endPoint x: 957, endPoint y: 128, distance: 468.7
click at [957, 126] on icon at bounding box center [729, 199] width 656 height 553
click at [56, 155] on span "Tareas" at bounding box center [49, 161] width 26 height 13
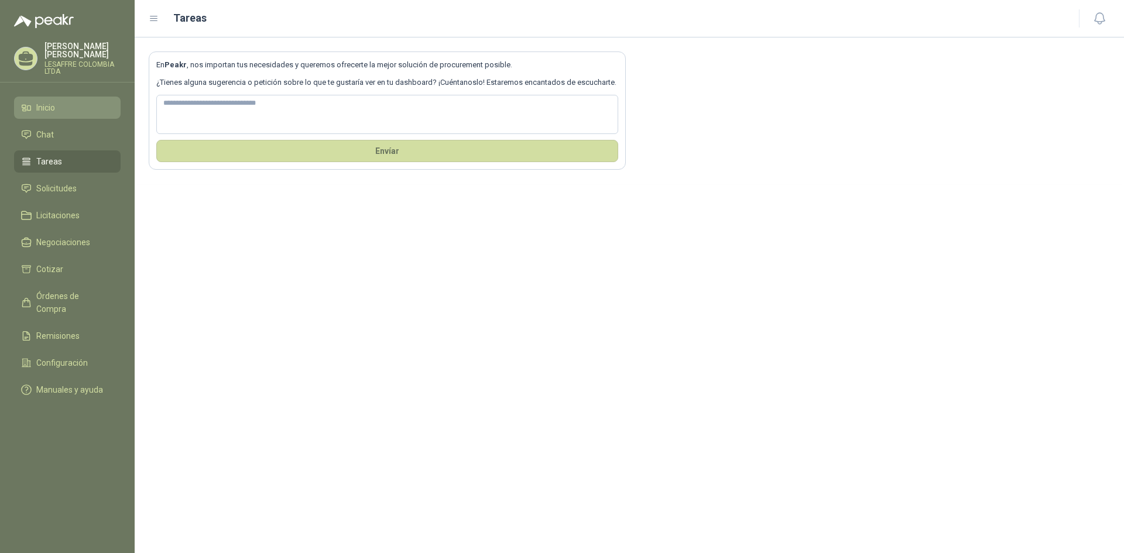
click at [61, 107] on link "Inicio" at bounding box center [67, 108] width 107 height 22
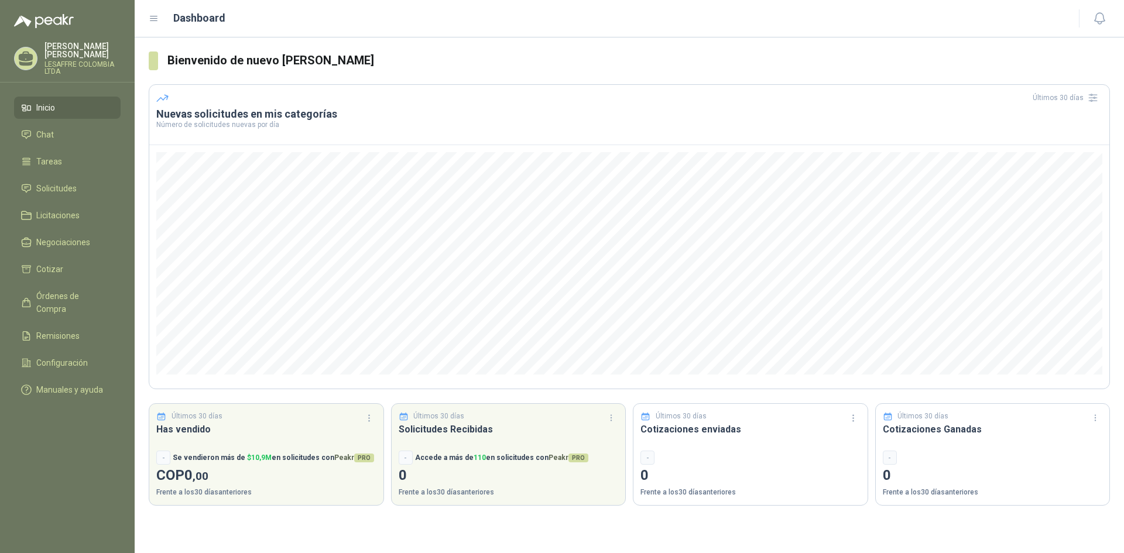
click at [59, 46] on p "[PERSON_NAME]" at bounding box center [82, 50] width 76 height 16
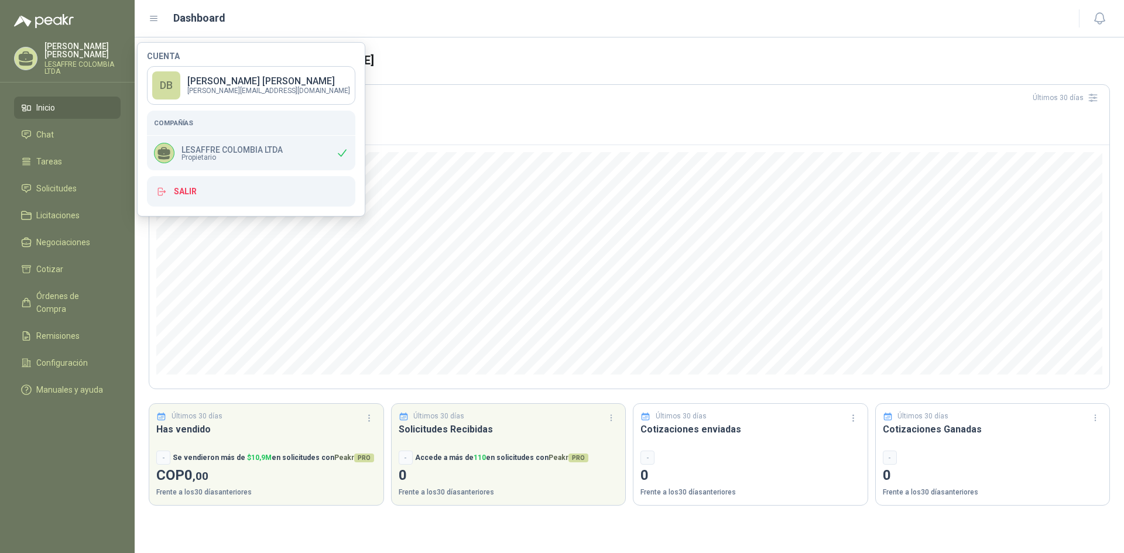
click at [201, 142] on div "LESAFFRE COLOMBIA LTDA Propietario" at bounding box center [251, 153] width 208 height 35
click at [270, 87] on link "DB [PERSON_NAME] [PERSON_NAME][EMAIL_ADDRESS][DOMAIN_NAME]" at bounding box center [251, 85] width 208 height 39
